Goal: Transaction & Acquisition: Subscribe to service/newsletter

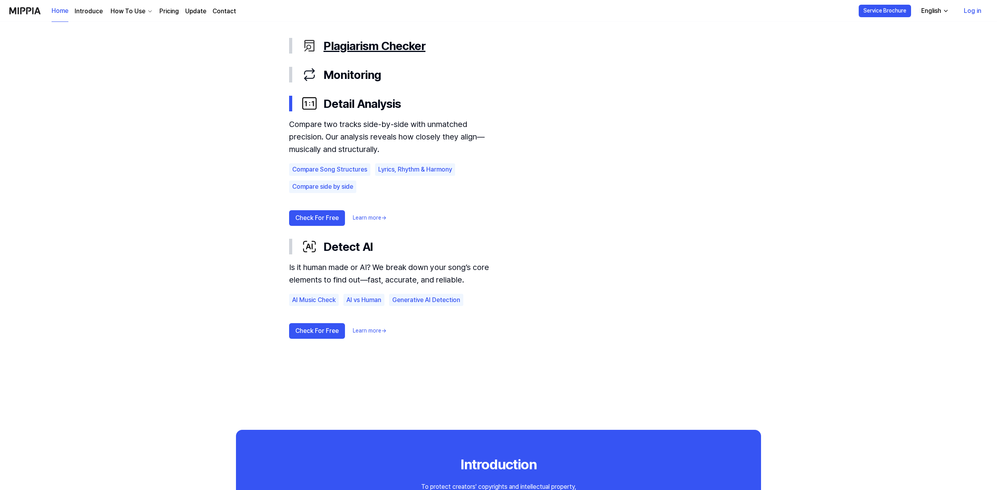
scroll to position [332, 0]
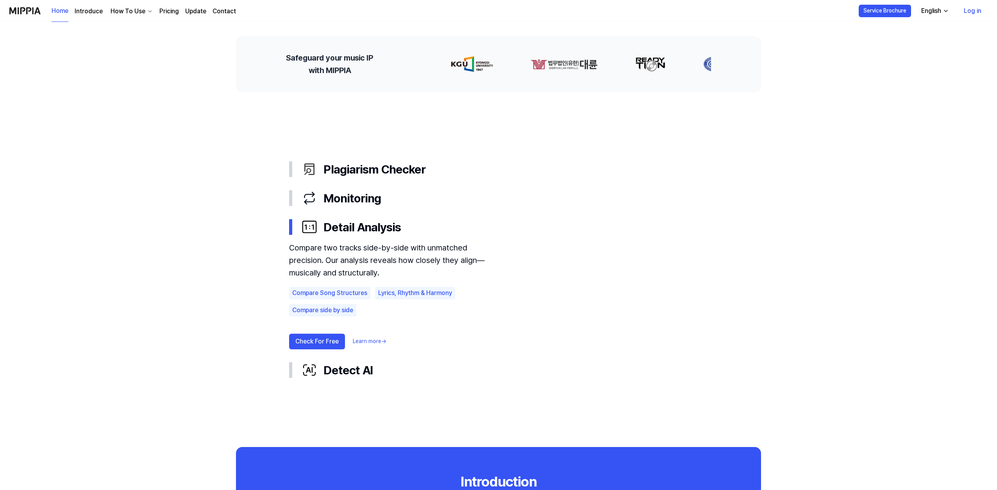
click at [579, 263] on video at bounding box center [614, 275] width 188 height 125
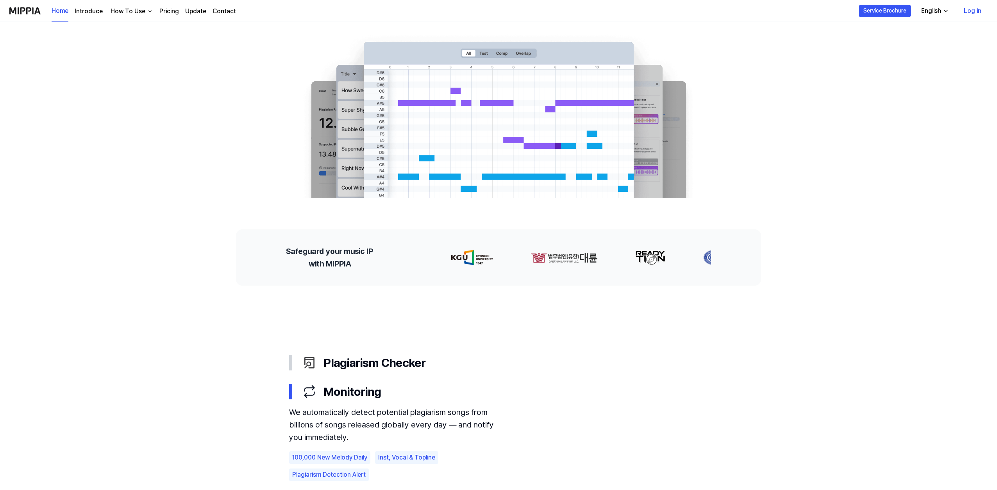
scroll to position [7, 0]
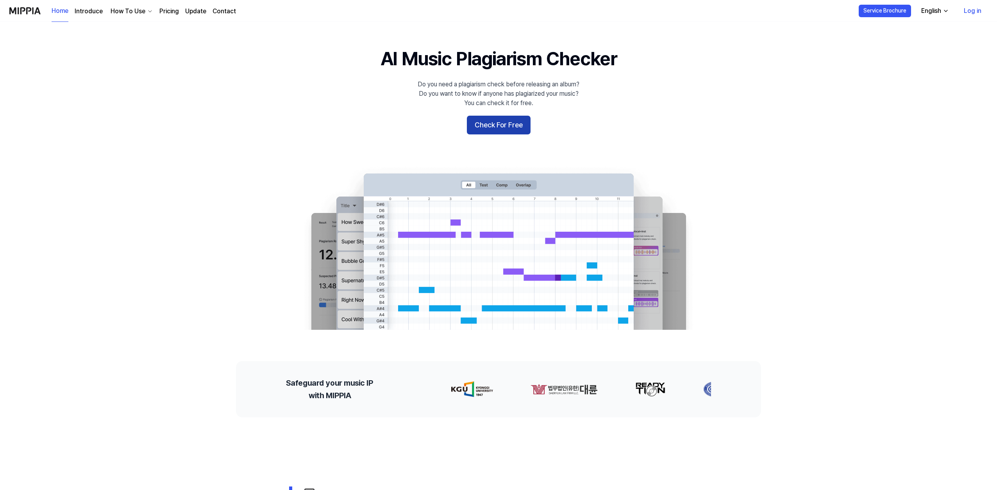
click at [500, 128] on button "Check For Free" at bounding box center [499, 125] width 64 height 19
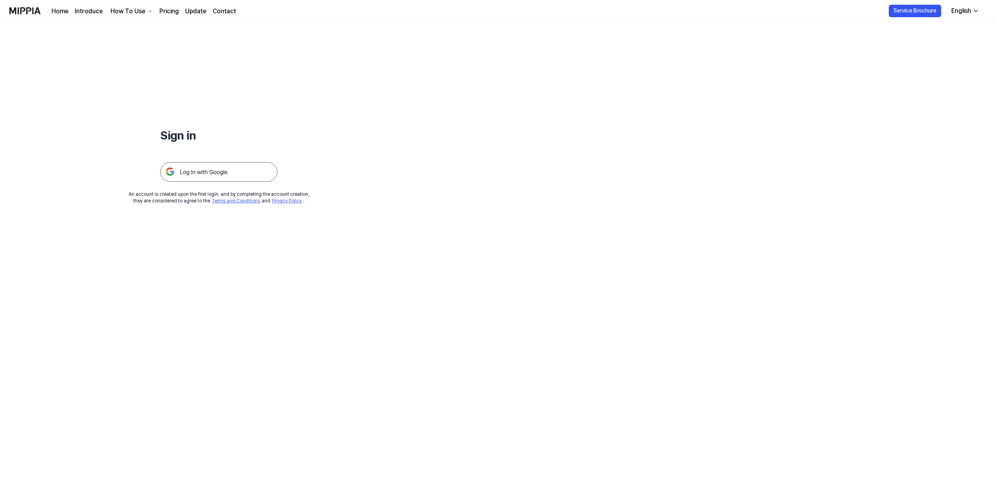
click at [167, 9] on link "Pricing" at bounding box center [169, 11] width 20 height 9
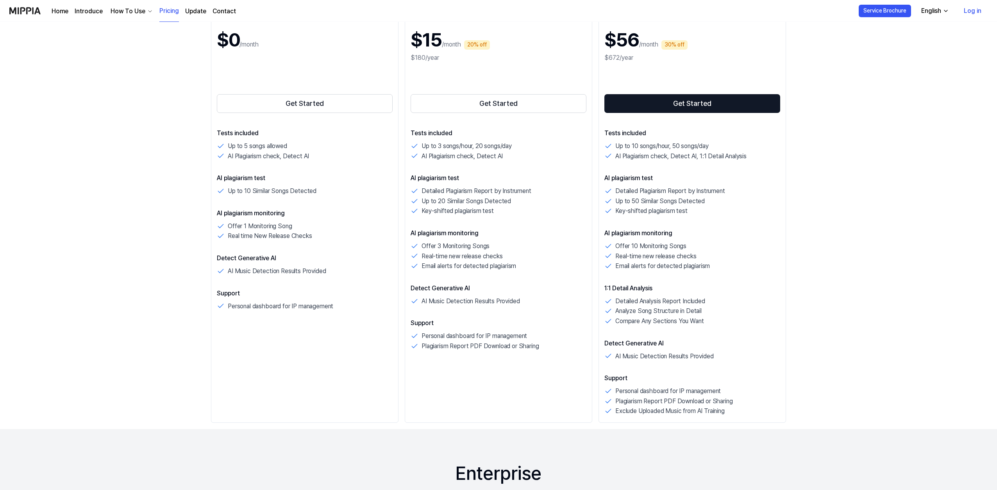
scroll to position [108, 0]
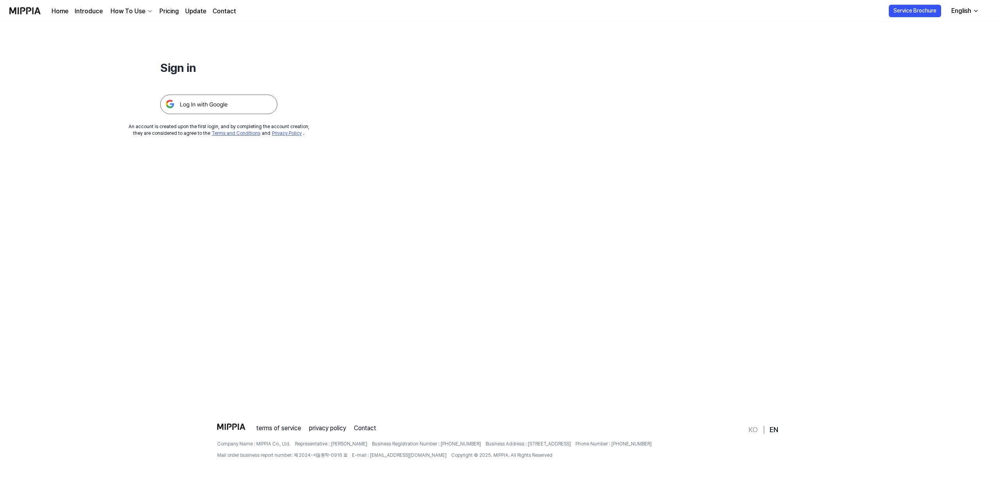
scroll to position [7, 0]
